Goal: Information Seeking & Learning: Learn about a topic

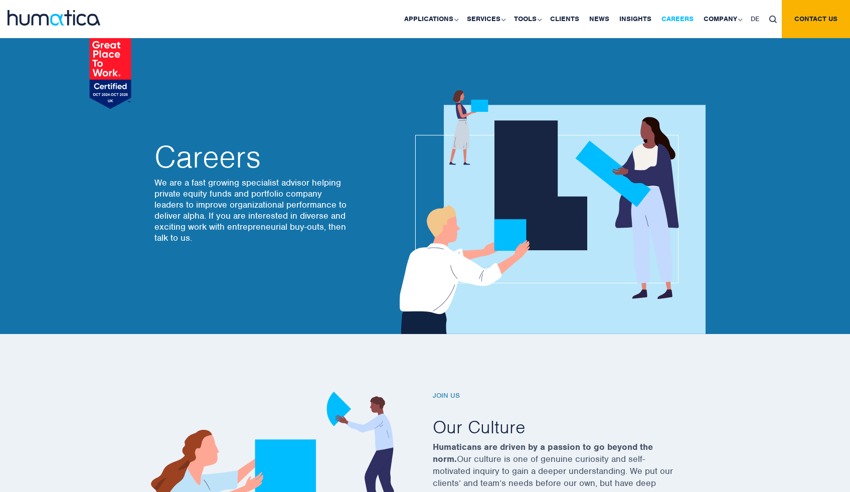
click at [679, 18] on link "Careers" at bounding box center [677, 19] width 42 height 38
click at [683, 16] on link "Careers" at bounding box center [677, 19] width 42 height 38
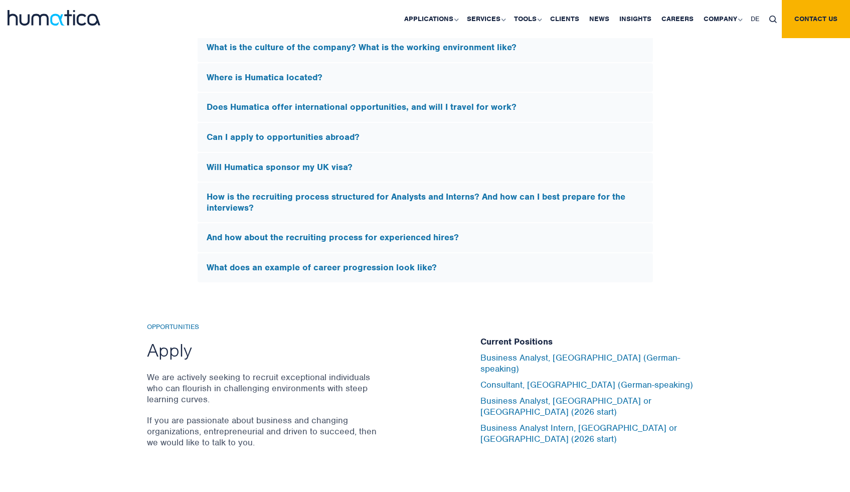
scroll to position [3068, 0]
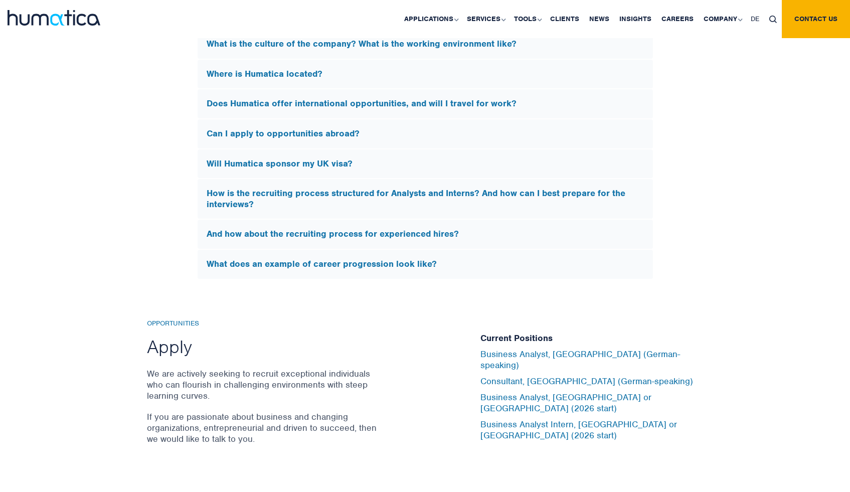
click at [305, 169] on div "Will Humatica sponsor my UK visa?" at bounding box center [425, 163] width 455 height 29
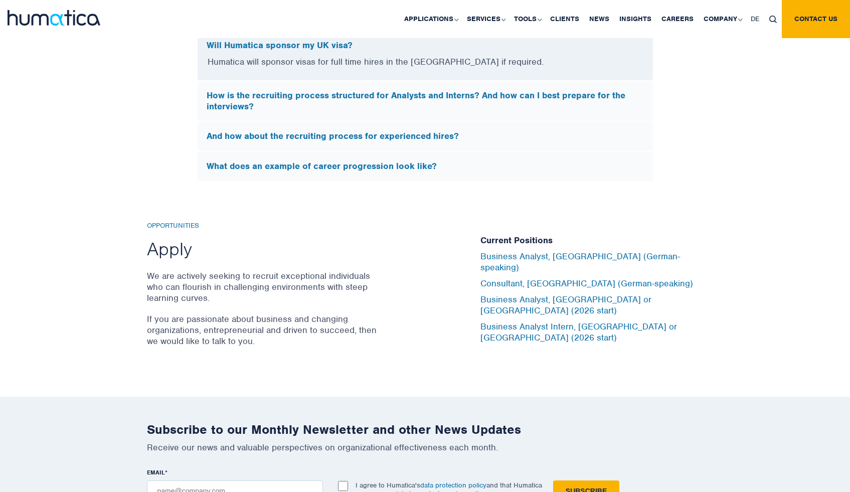
scroll to position [3040, 0]
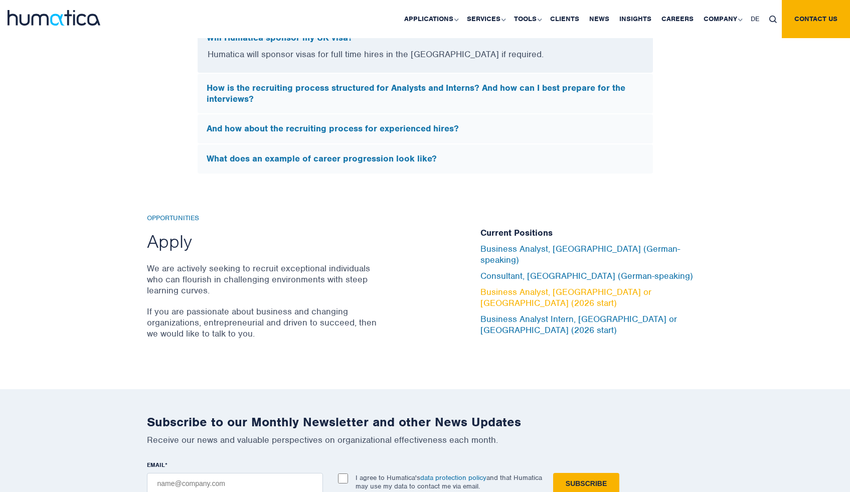
click at [571, 294] on link "Business Analyst, [GEOGRAPHIC_DATA] or [GEOGRAPHIC_DATA] (2026 start)" at bounding box center [565, 297] width 171 height 22
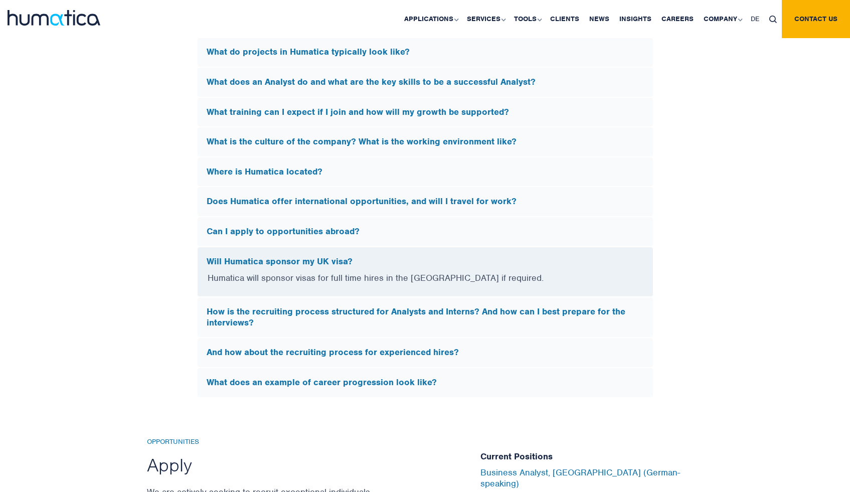
scroll to position [2810, 0]
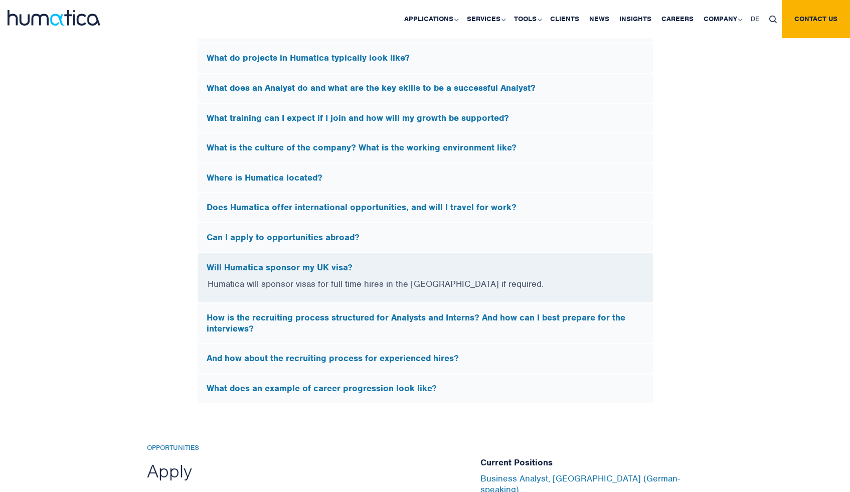
click at [309, 181] on div "Where is Humatica located?" at bounding box center [425, 177] width 455 height 29
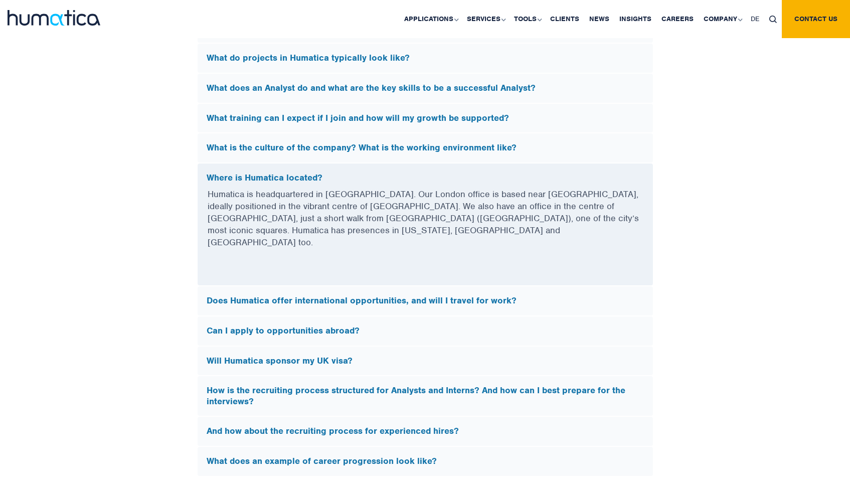
click at [313, 177] on h5 "Where is Humatica located?" at bounding box center [425, 177] width 437 height 11
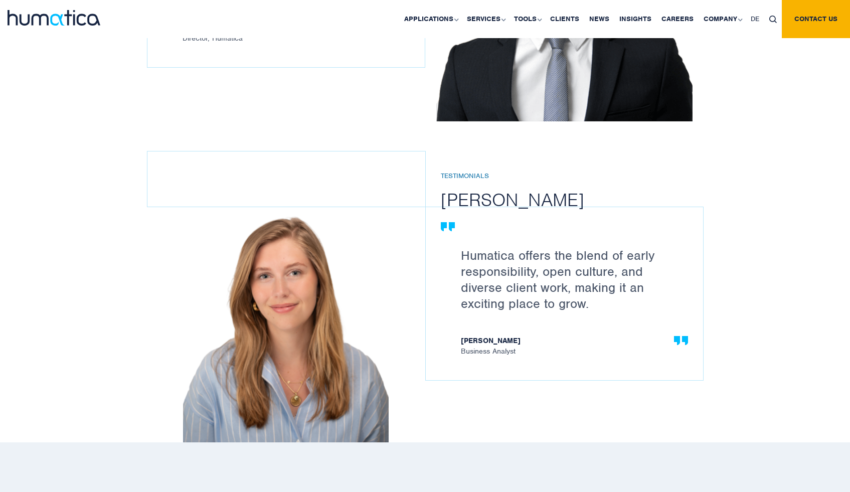
scroll to position [1299, 0]
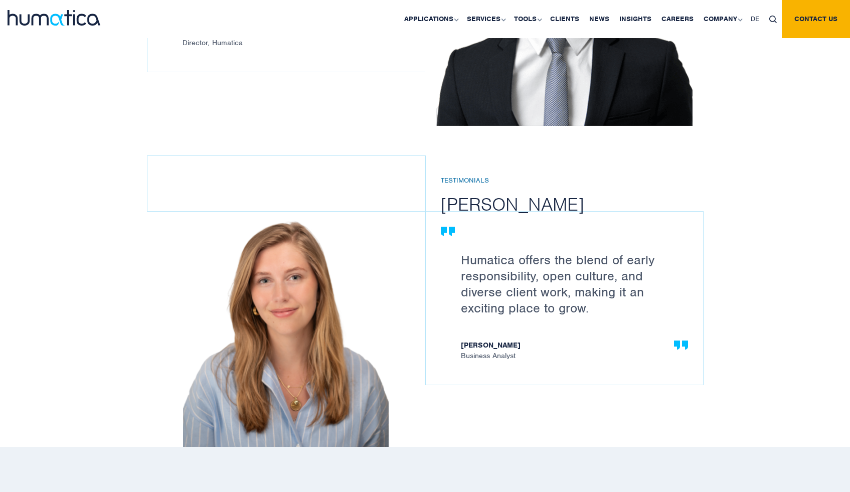
click at [508, 342] on strong "Stephanie Hilders" at bounding box center [569, 346] width 217 height 11
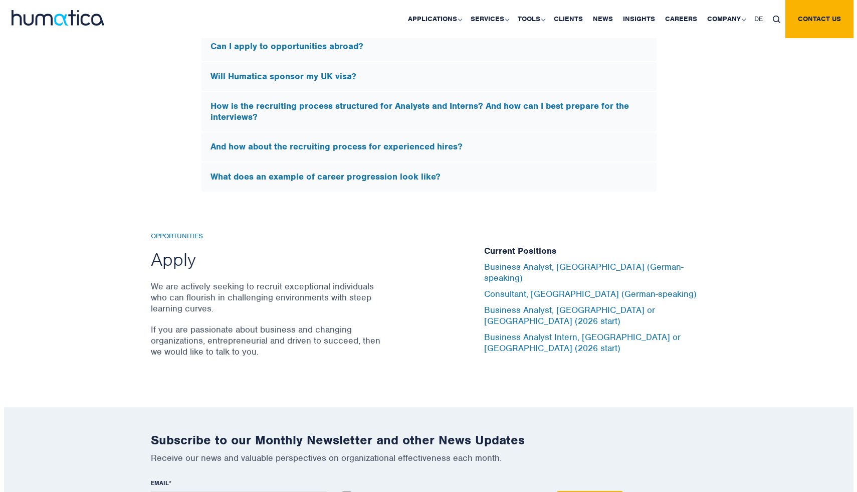
scroll to position [3002, 0]
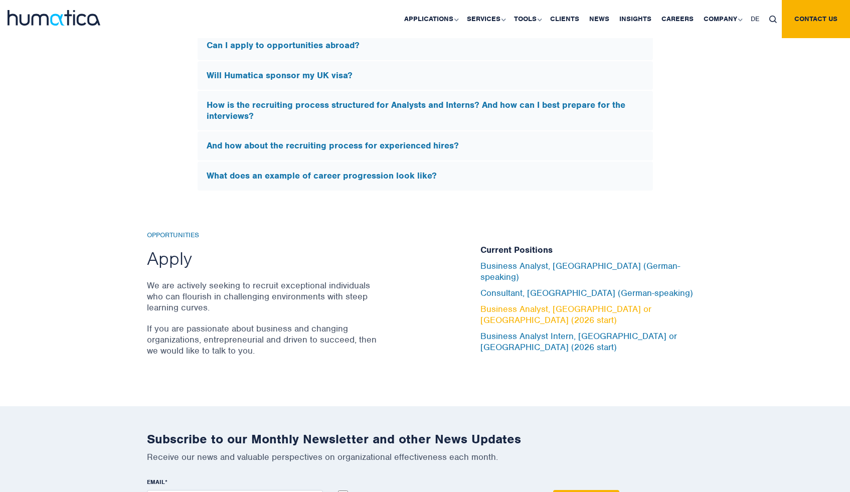
click at [550, 307] on link "Business Analyst, London or Munich (2026 start)" at bounding box center [565, 314] width 171 height 22
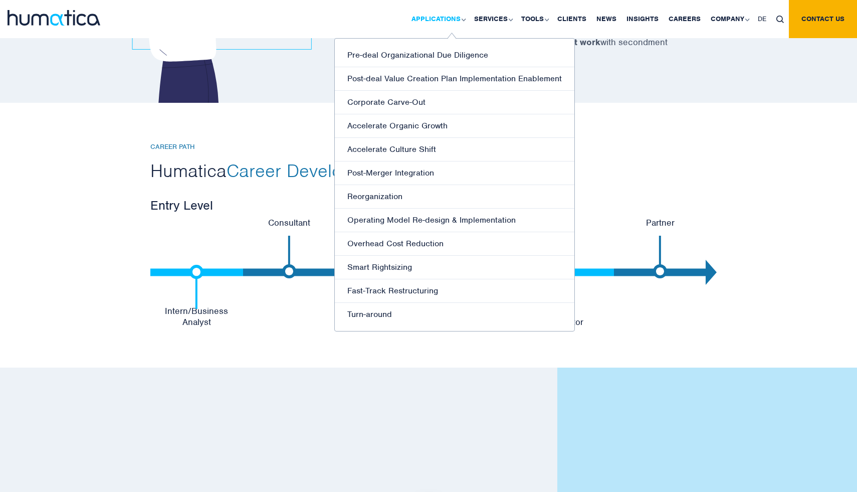
scroll to position [2028, 0]
